Goal: Transaction & Acquisition: Book appointment/travel/reservation

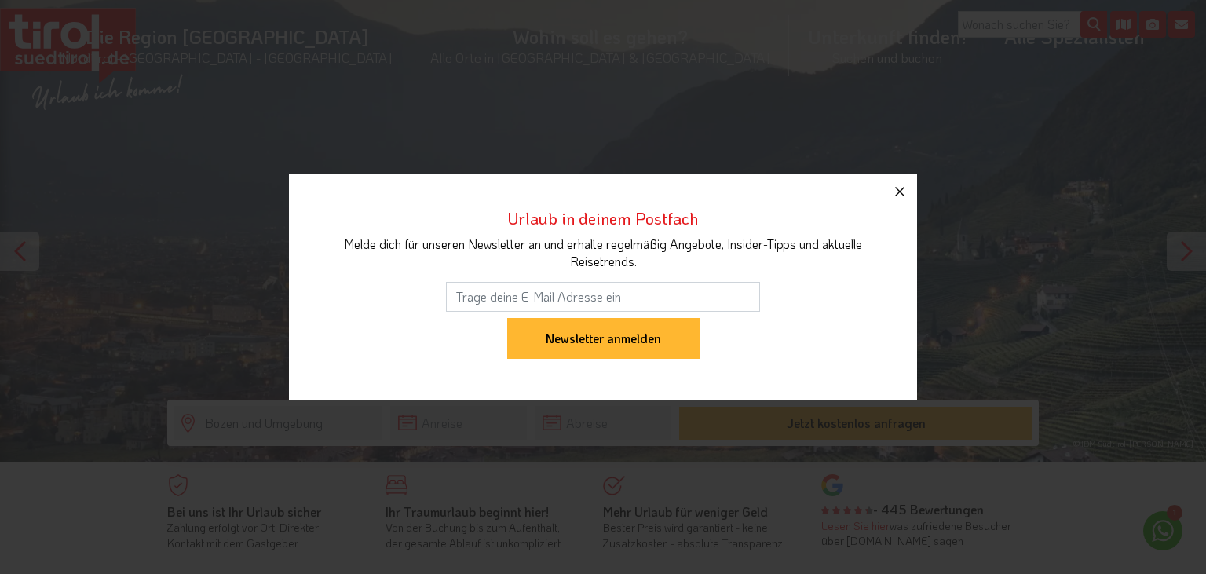
click at [904, 190] on icon "button" at bounding box center [900, 191] width 19 height 19
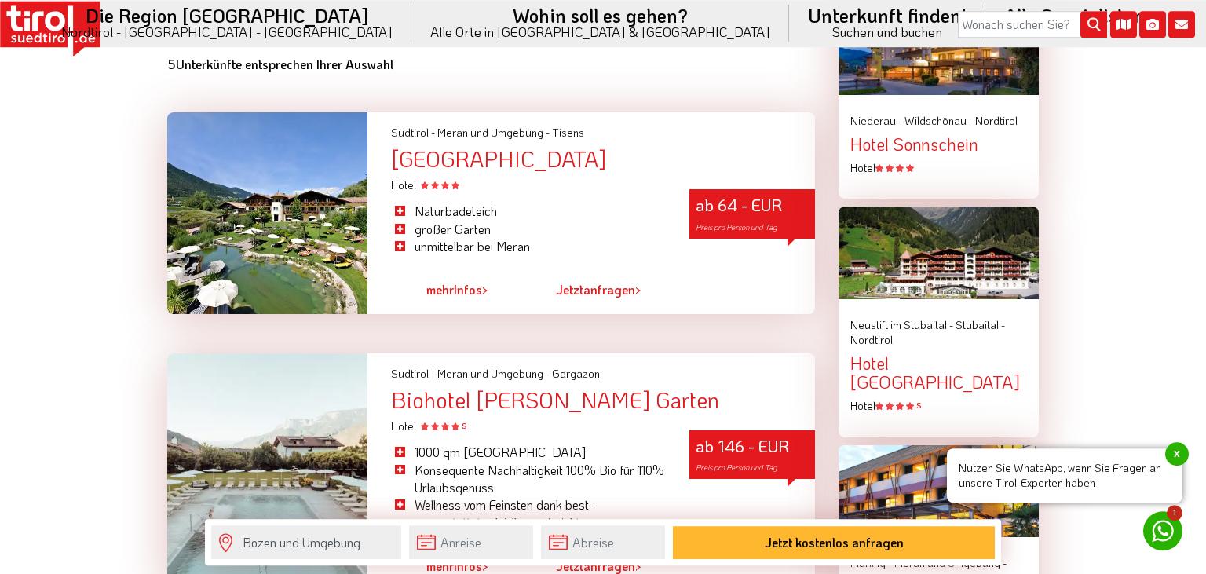
scroll to position [1327, 0]
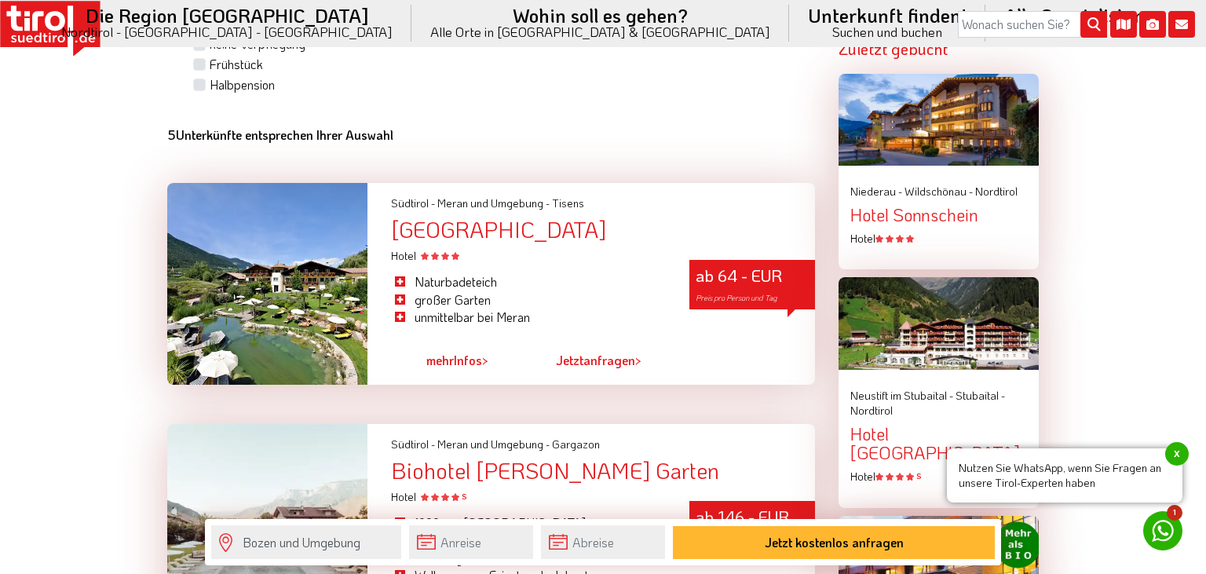
click at [532, 218] on div "[GEOGRAPHIC_DATA]" at bounding box center [603, 230] width 424 height 24
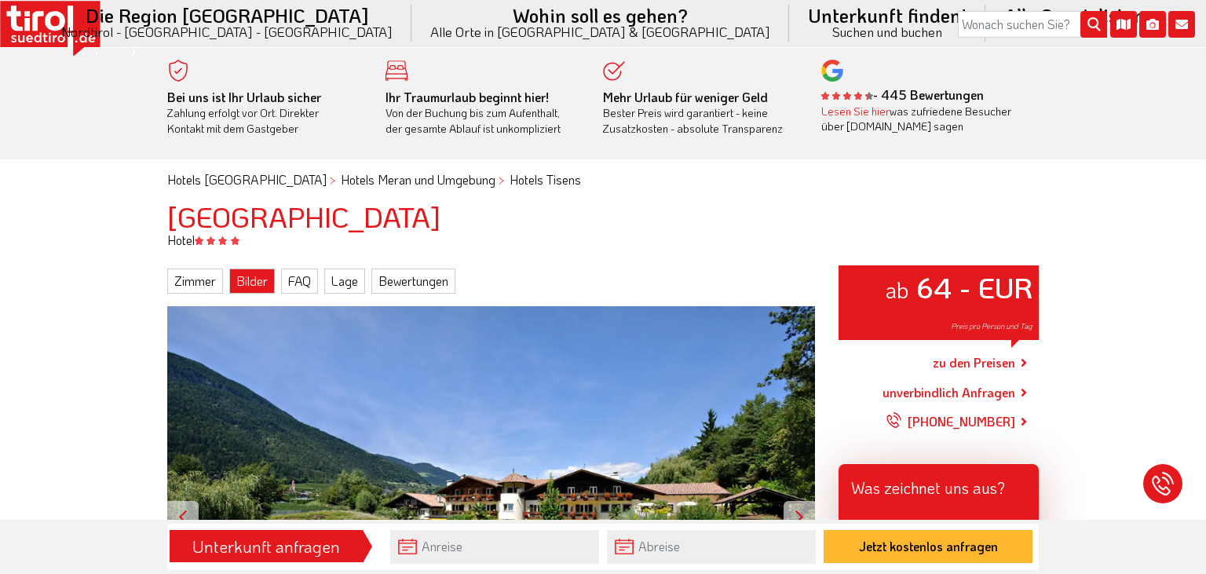
click at [239, 278] on link "Bilder" at bounding box center [252, 281] width 46 height 25
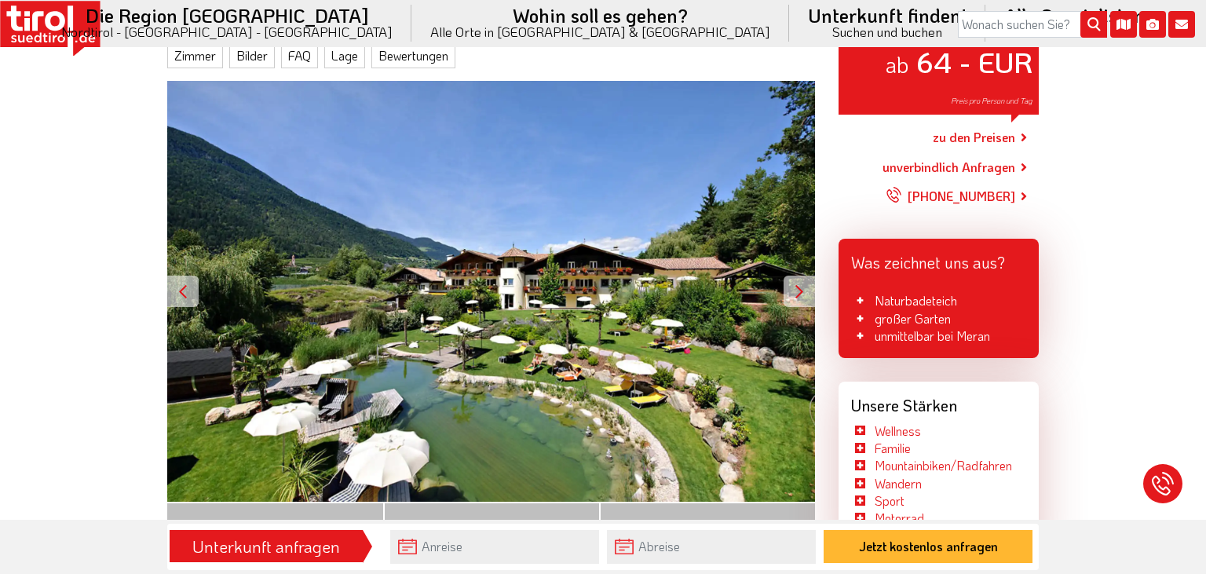
scroll to position [226, 0]
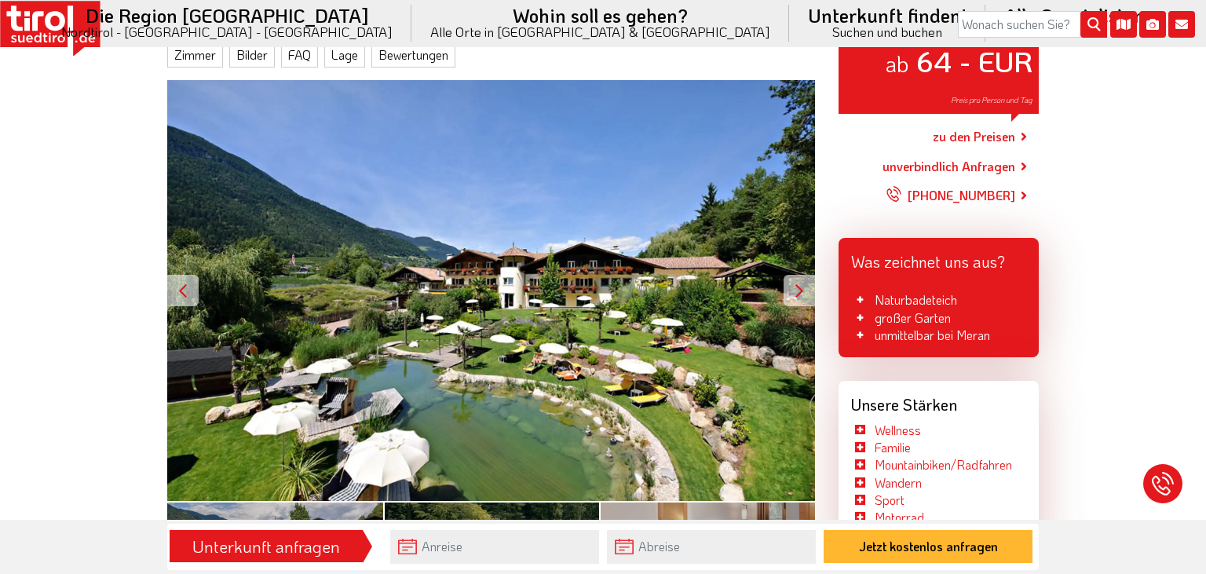
click at [796, 288] on div at bounding box center [799, 290] width 31 height 31
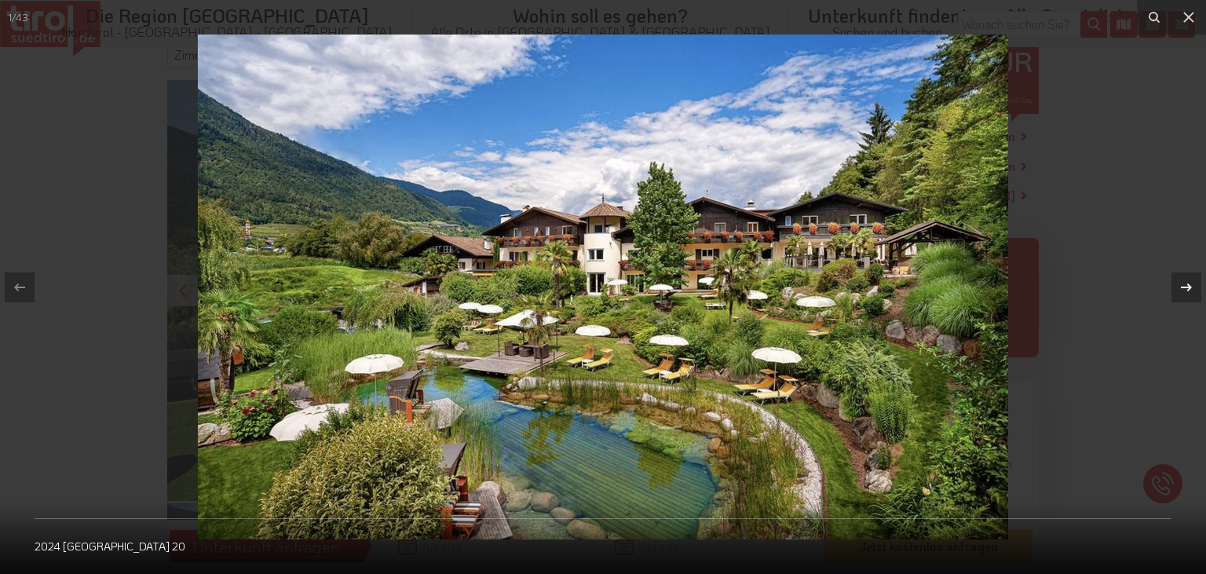
click at [1192, 281] on icon at bounding box center [1186, 287] width 19 height 19
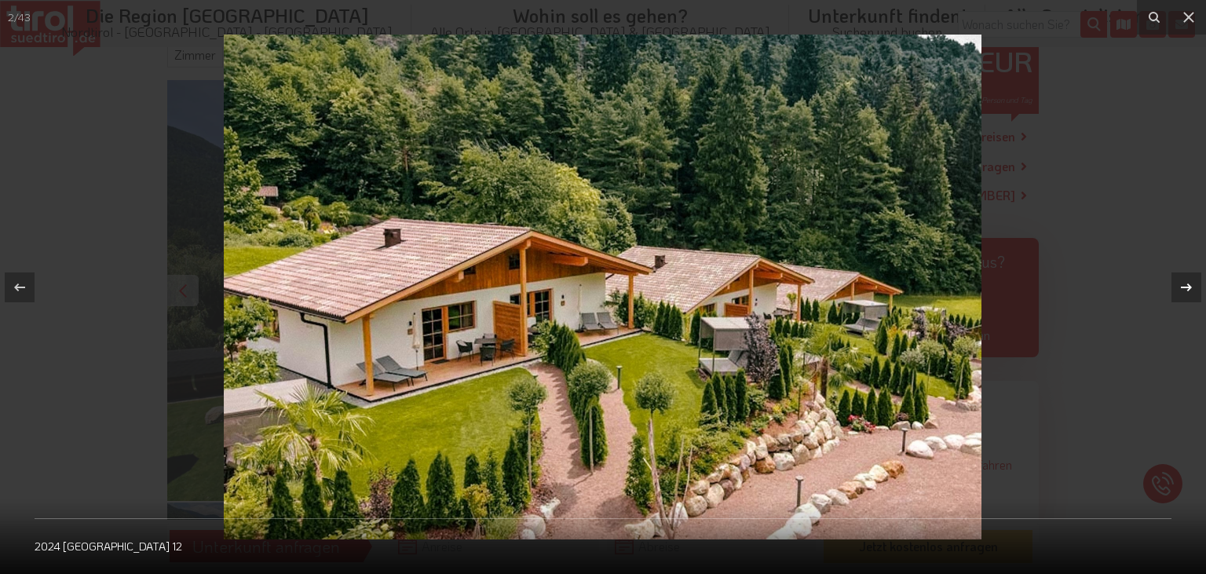
click at [1192, 281] on icon at bounding box center [1186, 287] width 19 height 19
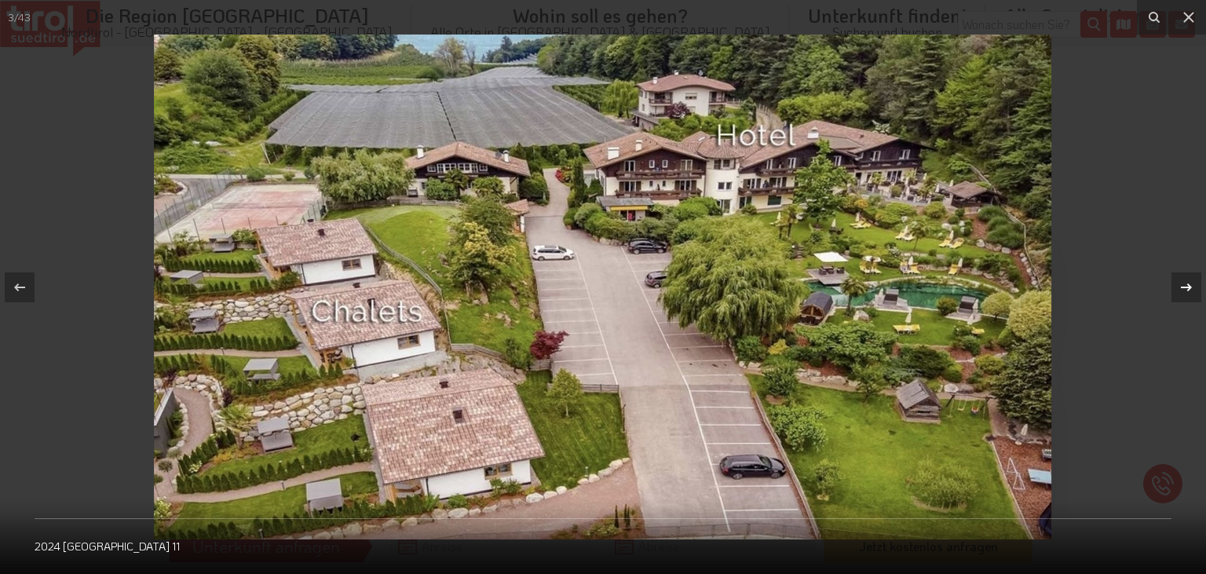
click at [1192, 281] on icon at bounding box center [1186, 287] width 19 height 19
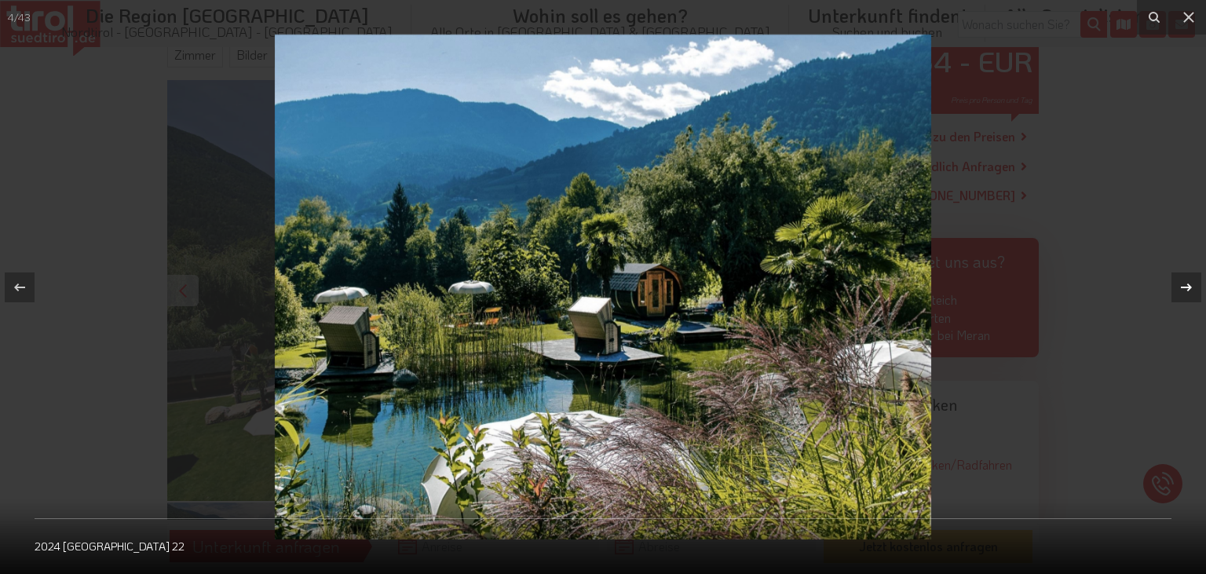
click at [1192, 281] on icon at bounding box center [1186, 287] width 19 height 19
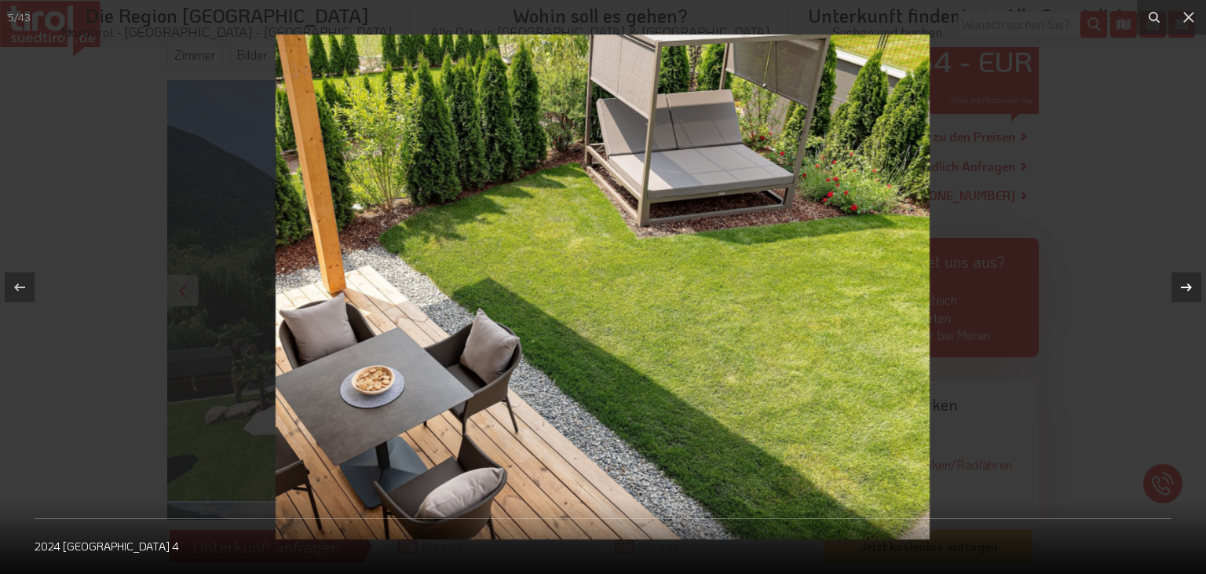
click at [1192, 281] on icon at bounding box center [1186, 287] width 19 height 19
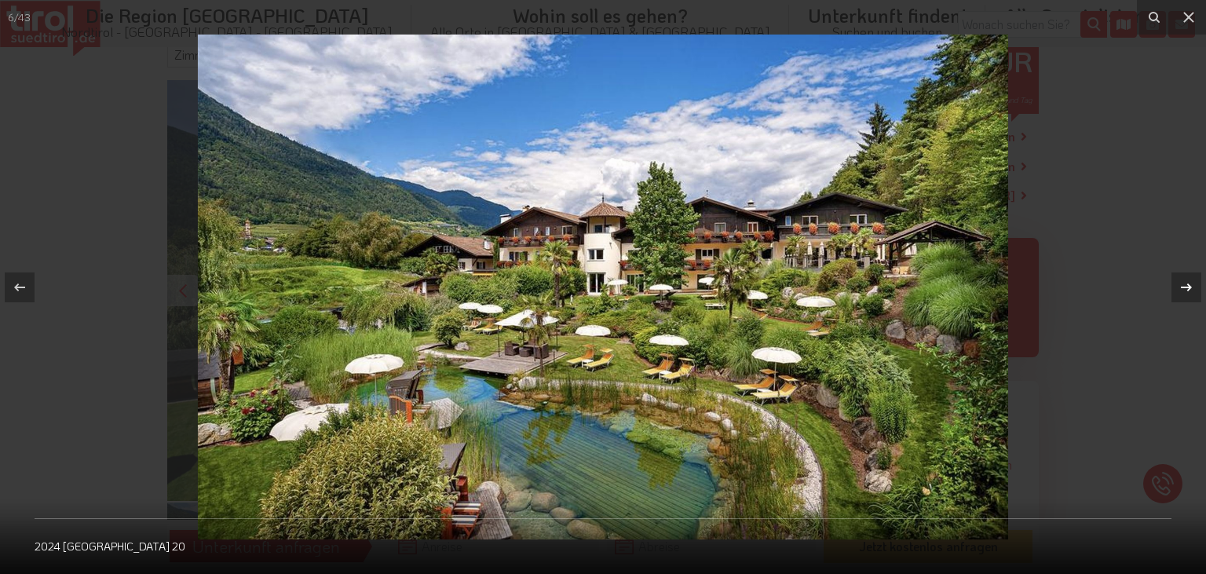
click at [1192, 281] on icon at bounding box center [1186, 287] width 19 height 19
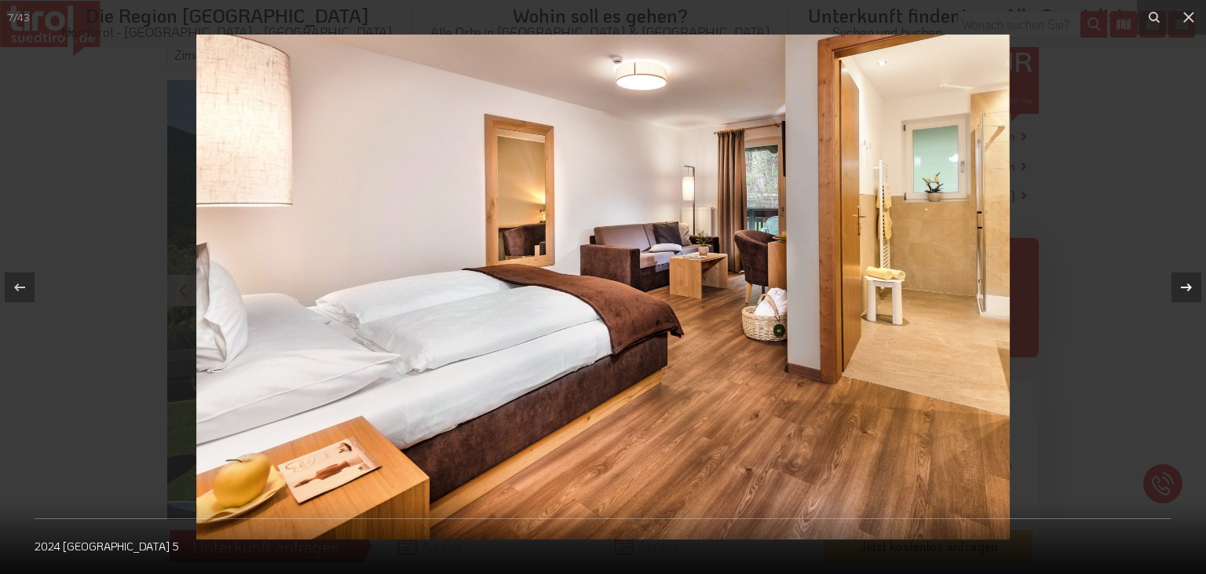
click at [1192, 281] on icon at bounding box center [1186, 287] width 19 height 19
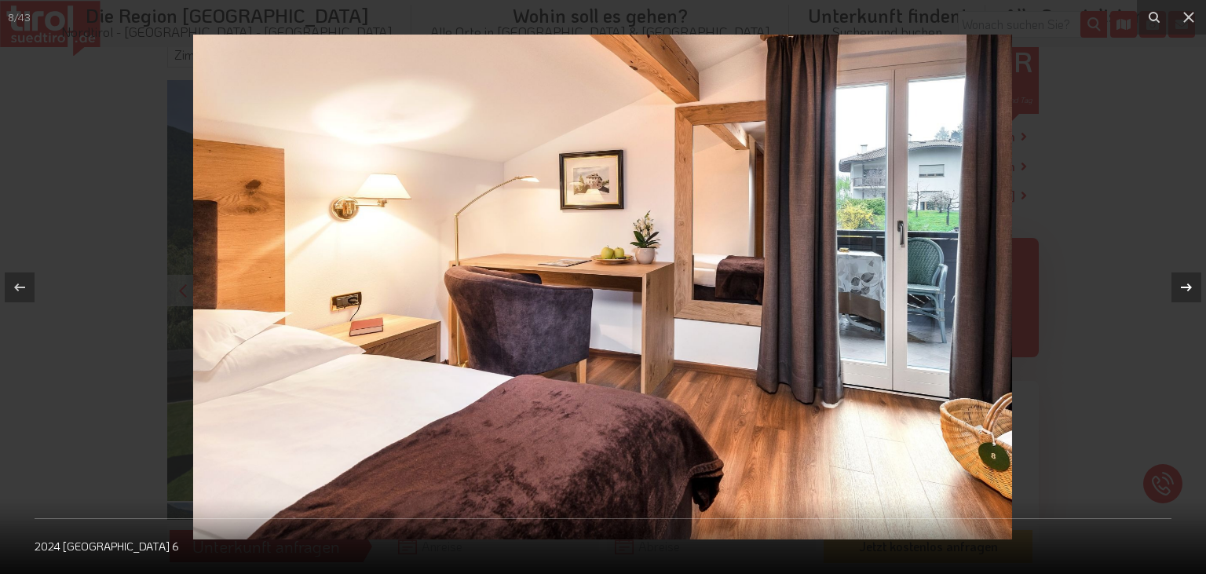
click at [1192, 281] on icon at bounding box center [1186, 287] width 19 height 19
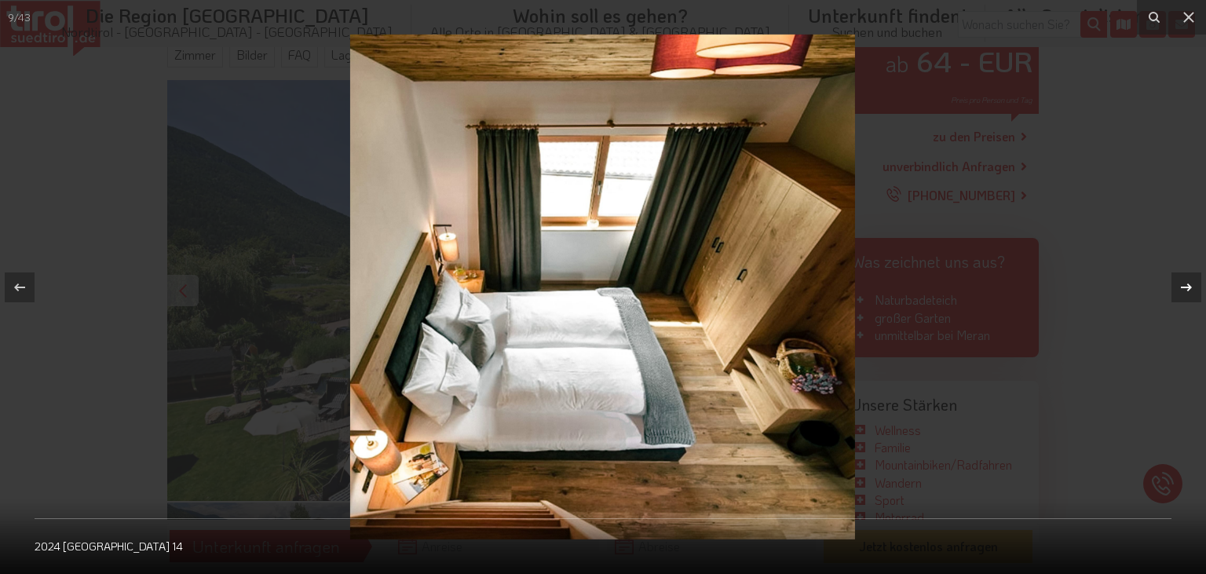
click at [1192, 281] on icon at bounding box center [1186, 287] width 19 height 19
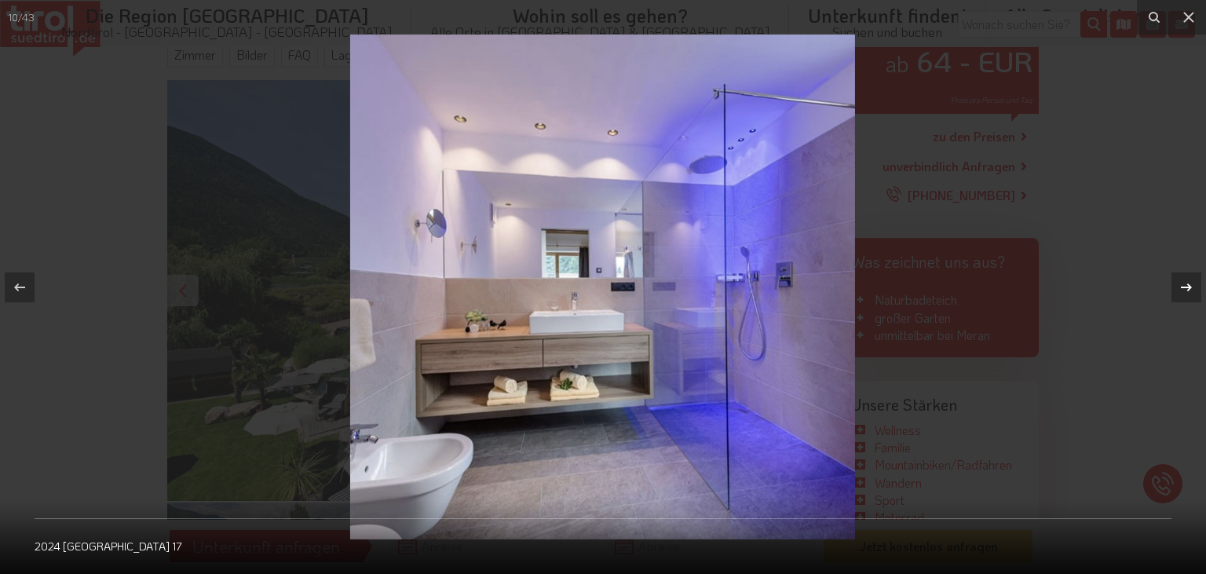
click at [1192, 281] on icon at bounding box center [1186, 287] width 19 height 19
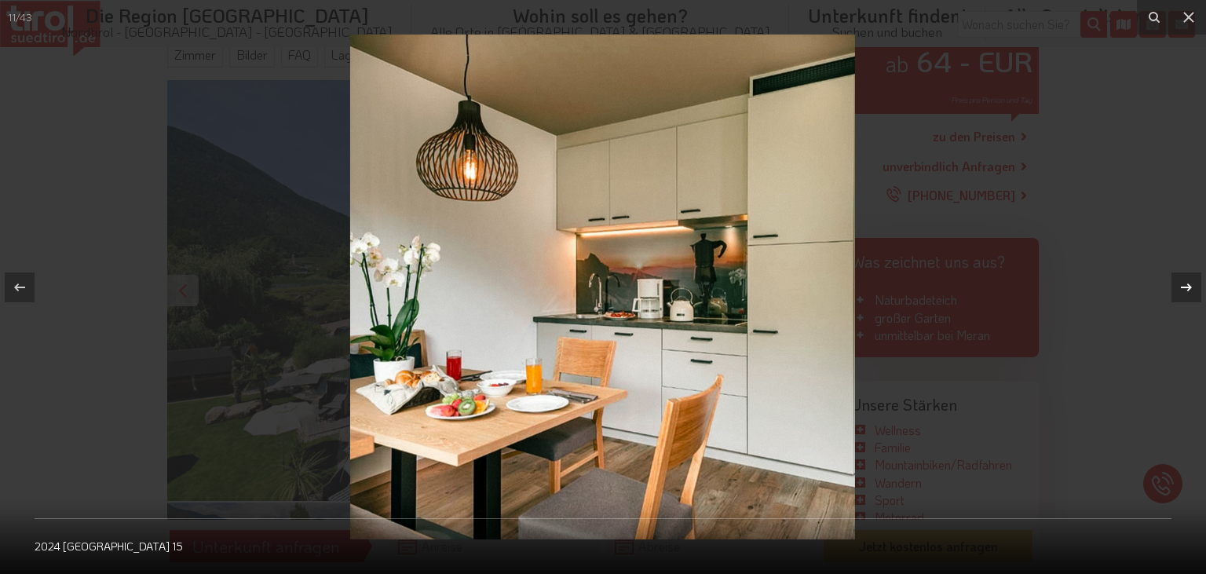
click at [1192, 281] on icon at bounding box center [1186, 287] width 19 height 19
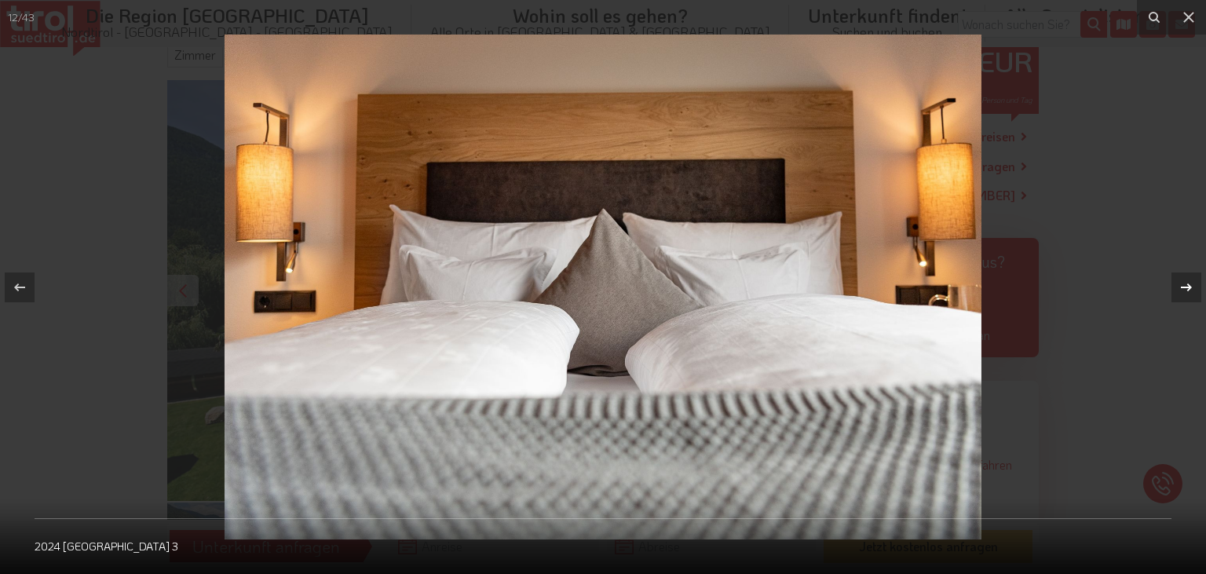
click at [1192, 281] on icon at bounding box center [1186, 287] width 19 height 19
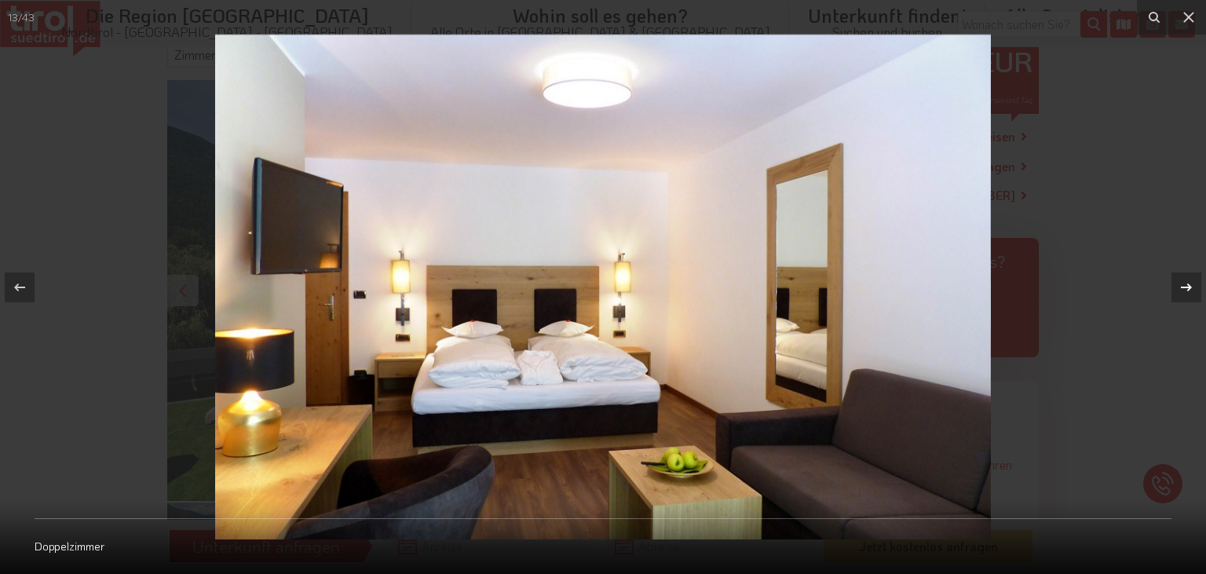
click at [1192, 281] on icon at bounding box center [1186, 287] width 19 height 19
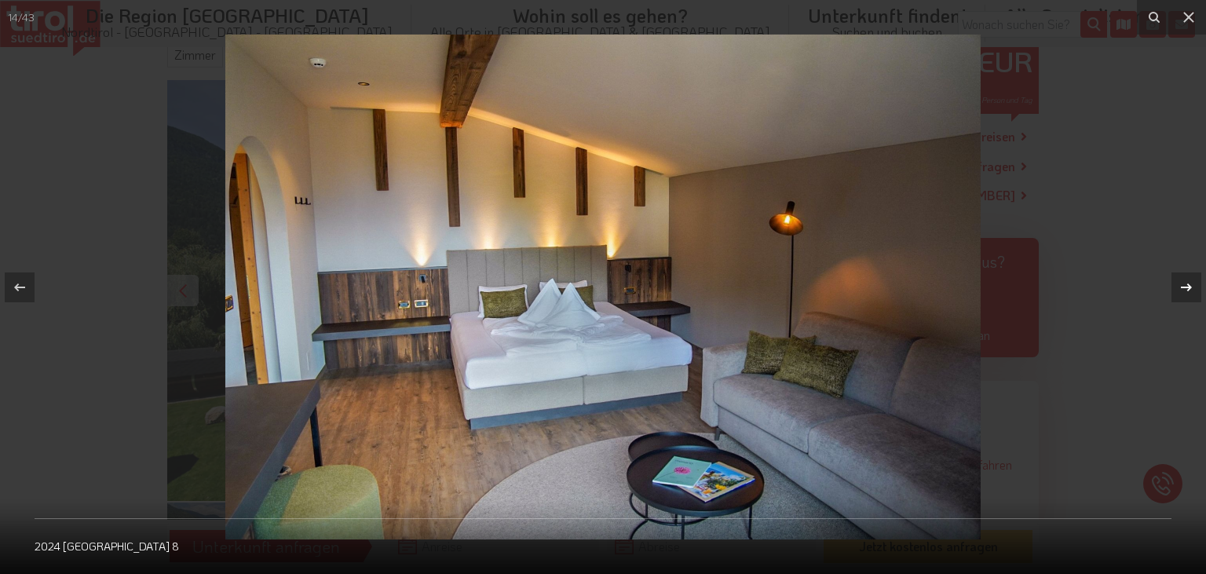
click at [1192, 281] on icon at bounding box center [1186, 287] width 19 height 19
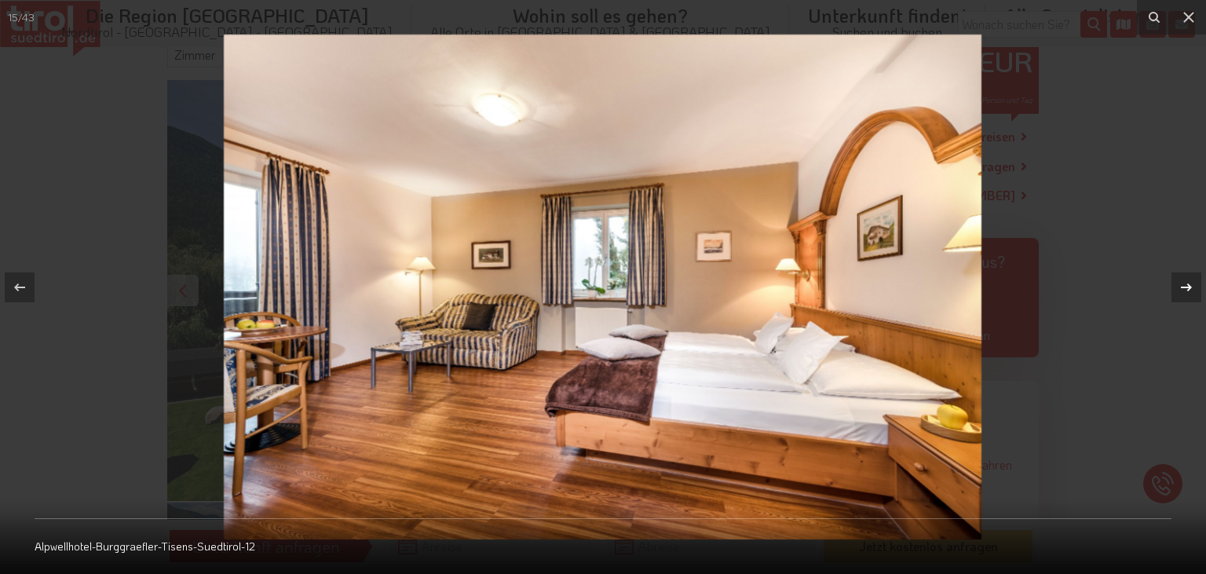
click at [1192, 281] on icon at bounding box center [1186, 287] width 19 height 19
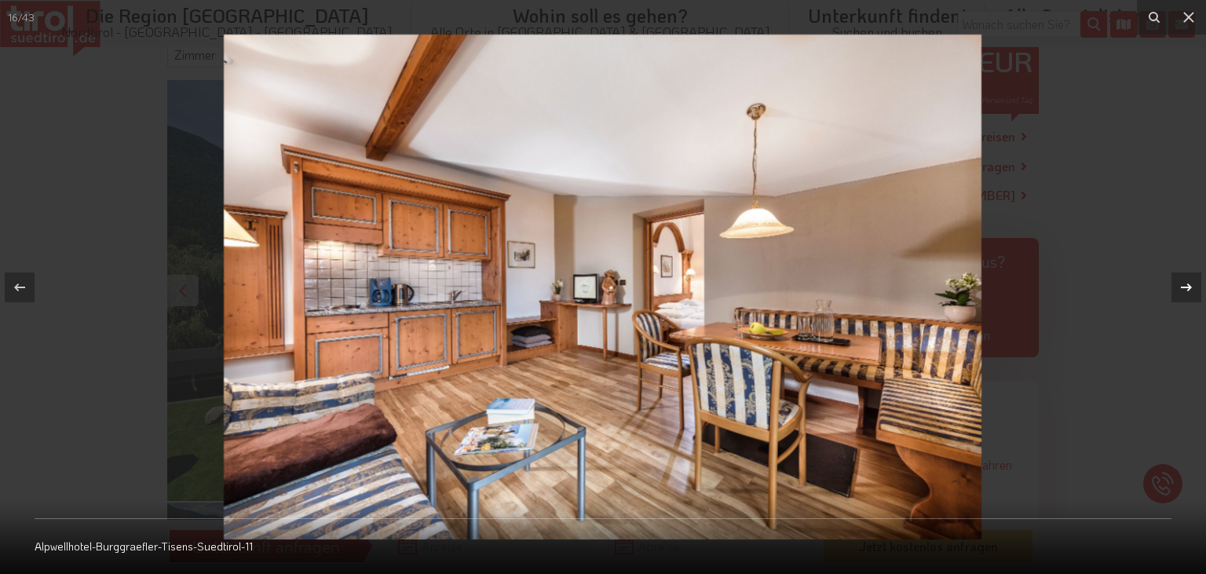
click at [1192, 281] on icon at bounding box center [1186, 287] width 19 height 19
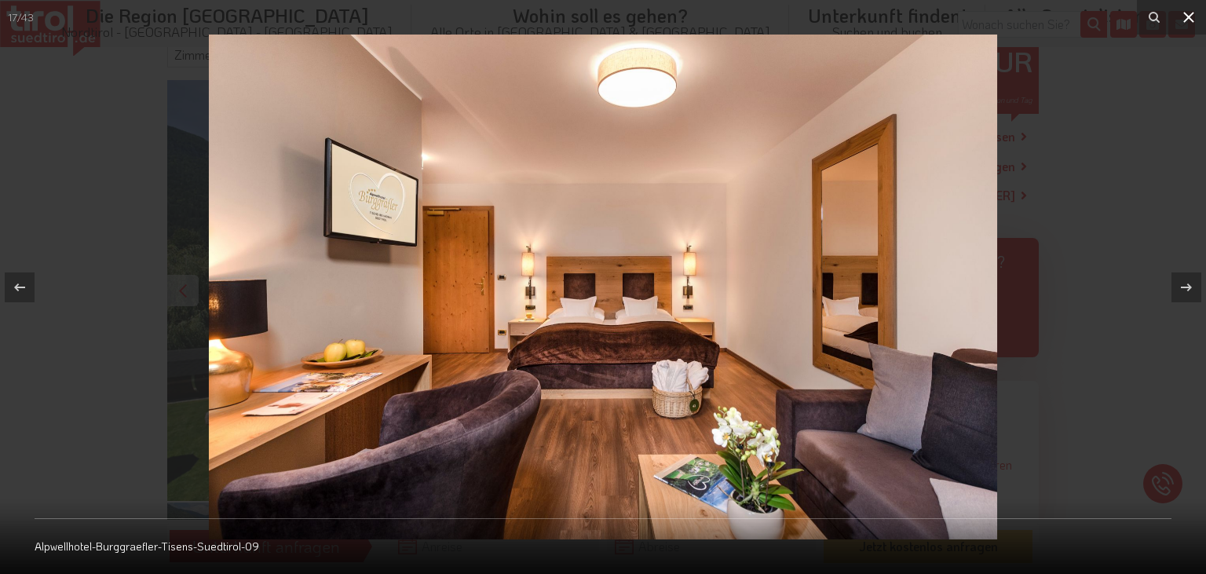
click at [1184, 21] on icon at bounding box center [1189, 17] width 19 height 19
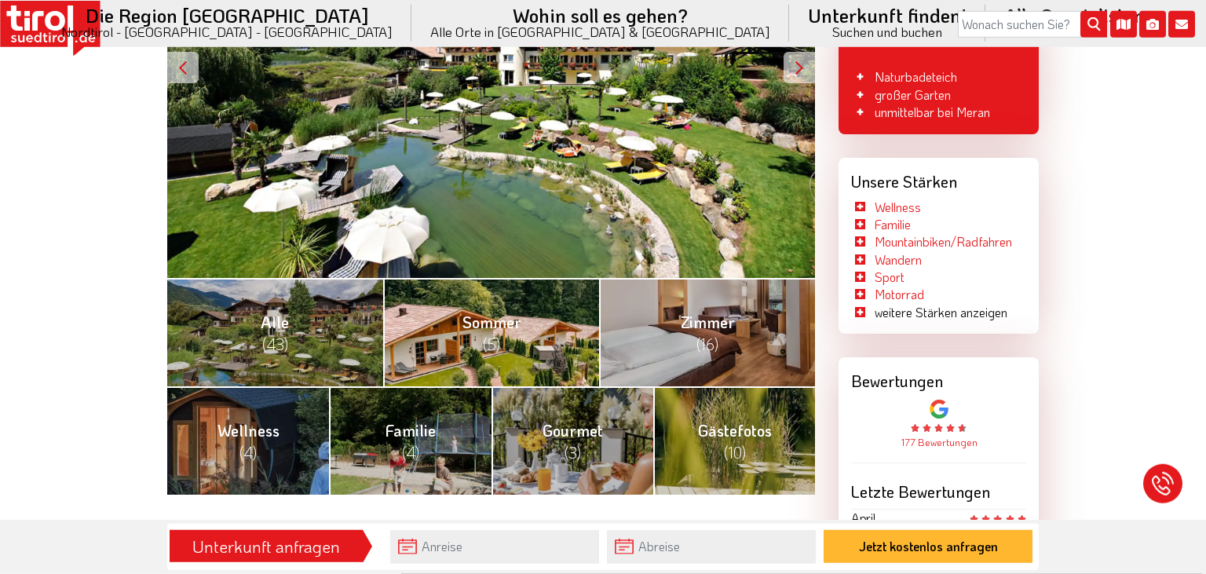
scroll to position [475, 0]
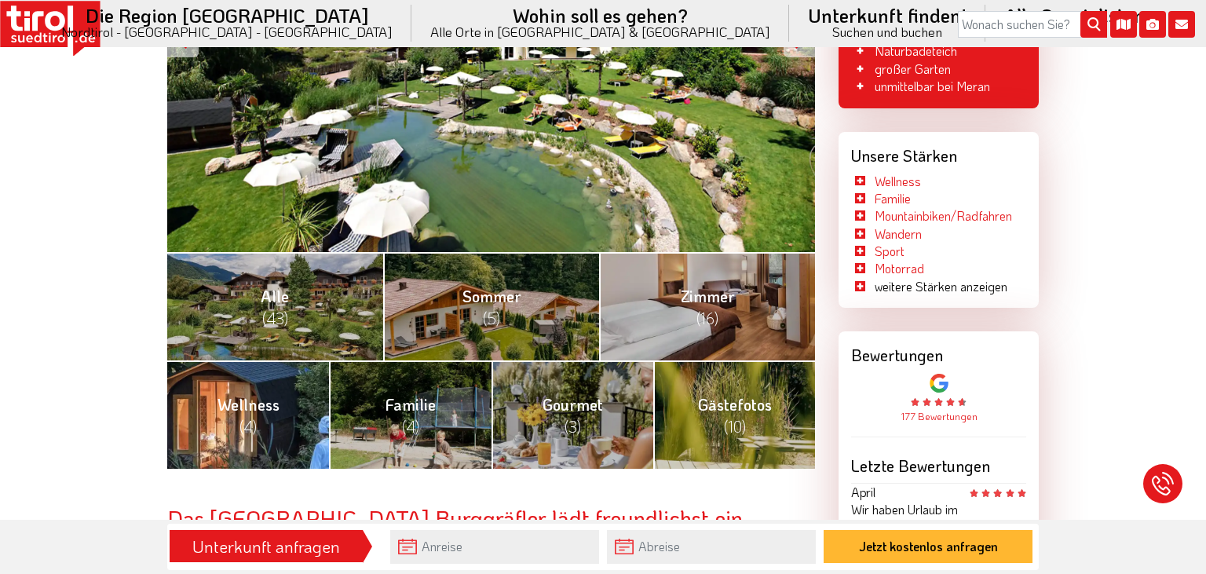
click at [276, 415] on link "Wellness (4)" at bounding box center [248, 414] width 162 height 108
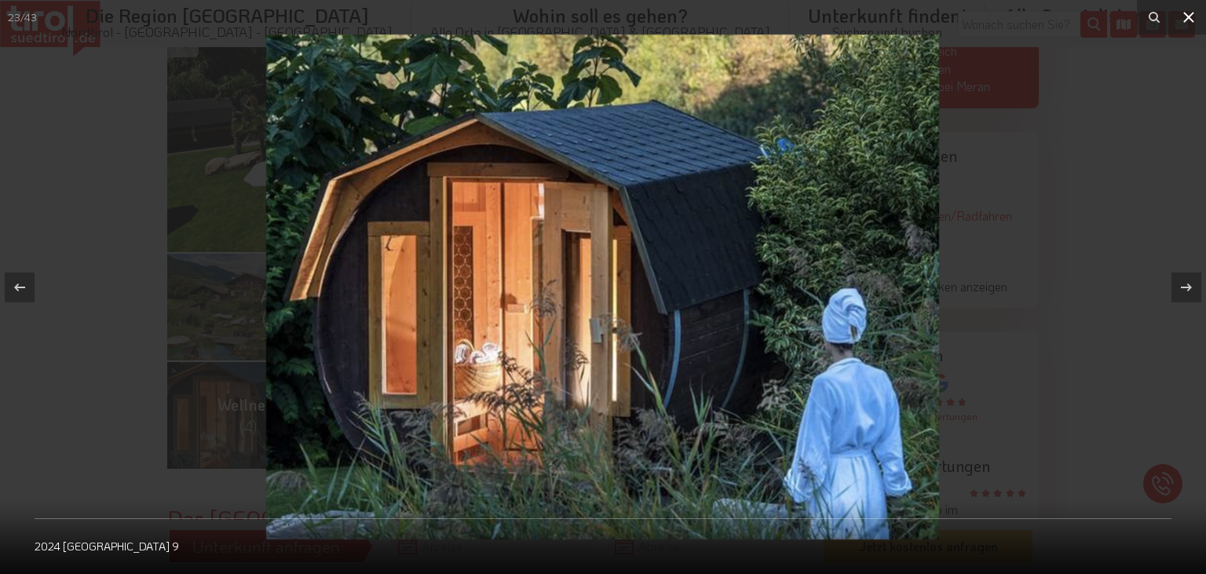
click at [1195, 22] on icon at bounding box center [1189, 17] width 19 height 19
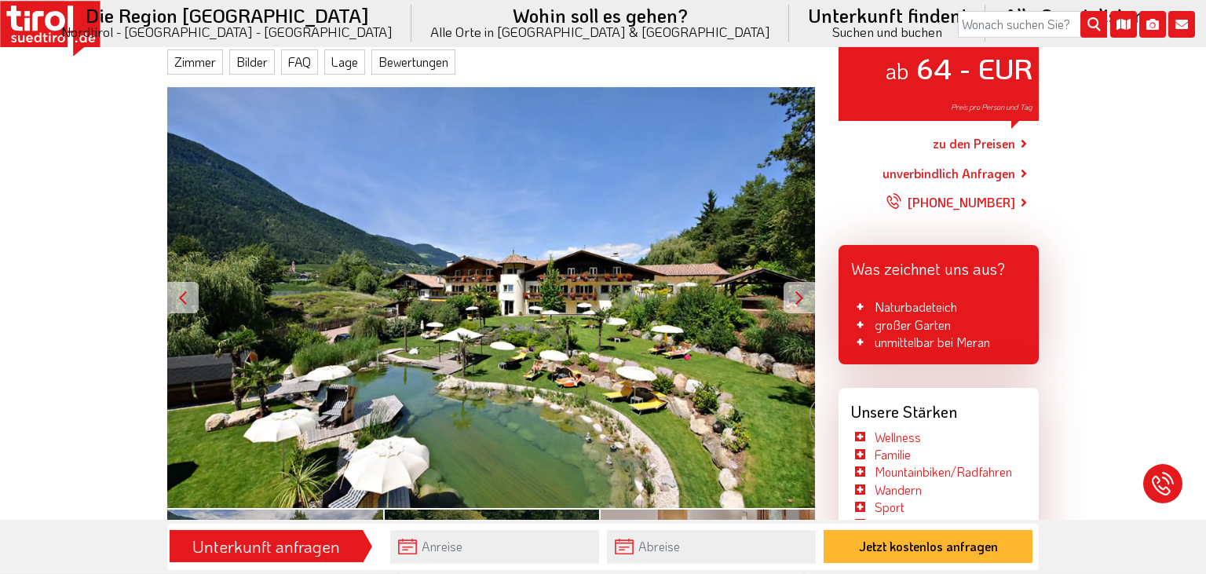
scroll to position [144, 0]
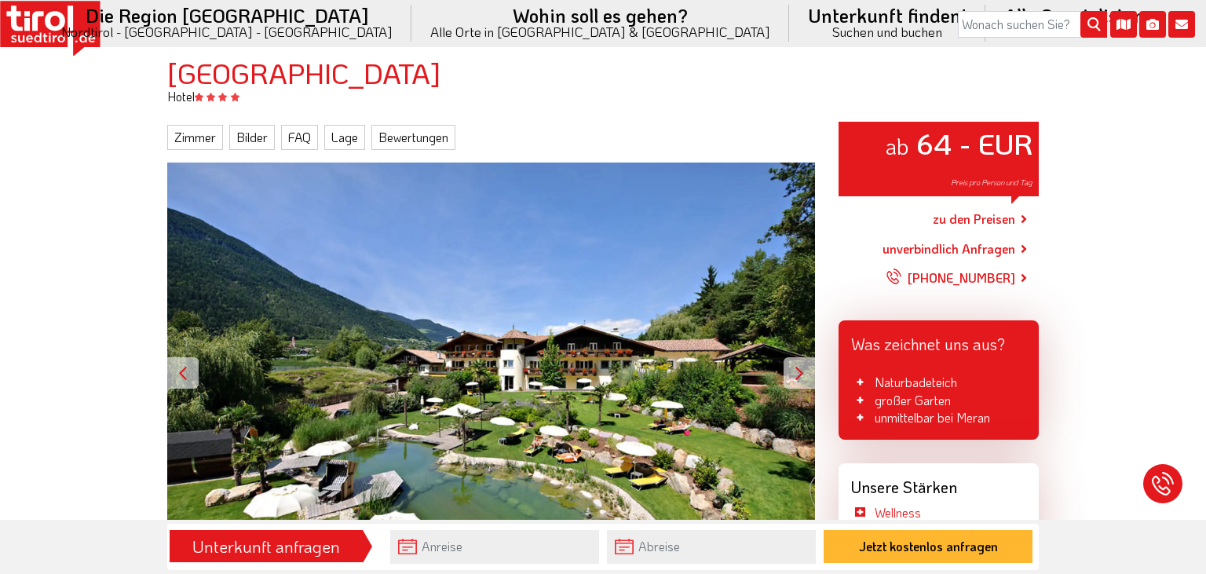
click at [964, 220] on link "zu den Preisen" at bounding box center [974, 218] width 82 height 39
click at [964, 218] on link "zu den Preisen" at bounding box center [974, 218] width 82 height 39
